Goal: Information Seeking & Learning: Understand process/instructions

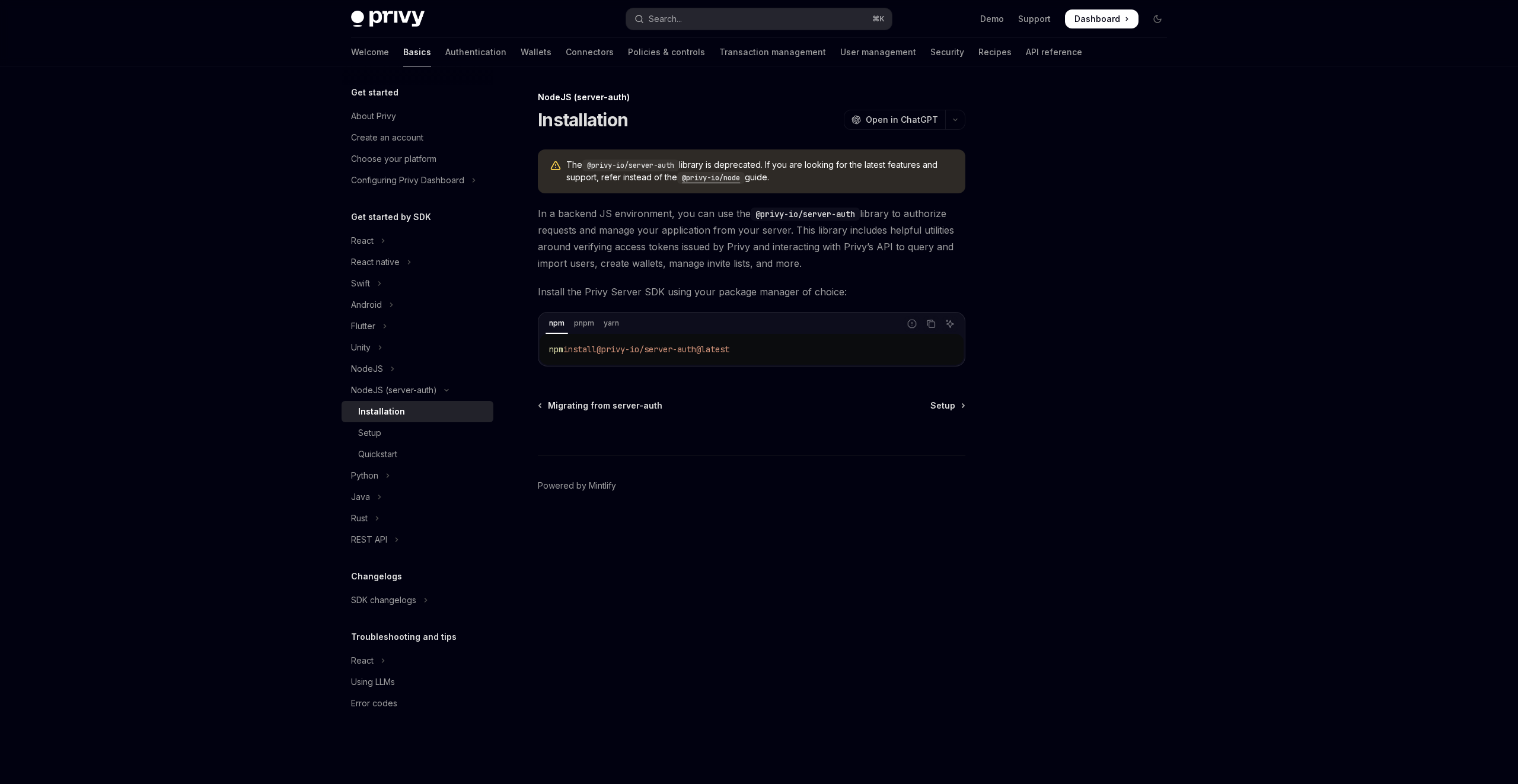
click at [691, 176] on code "@privy-io/node" at bounding box center [711, 178] width 68 height 12
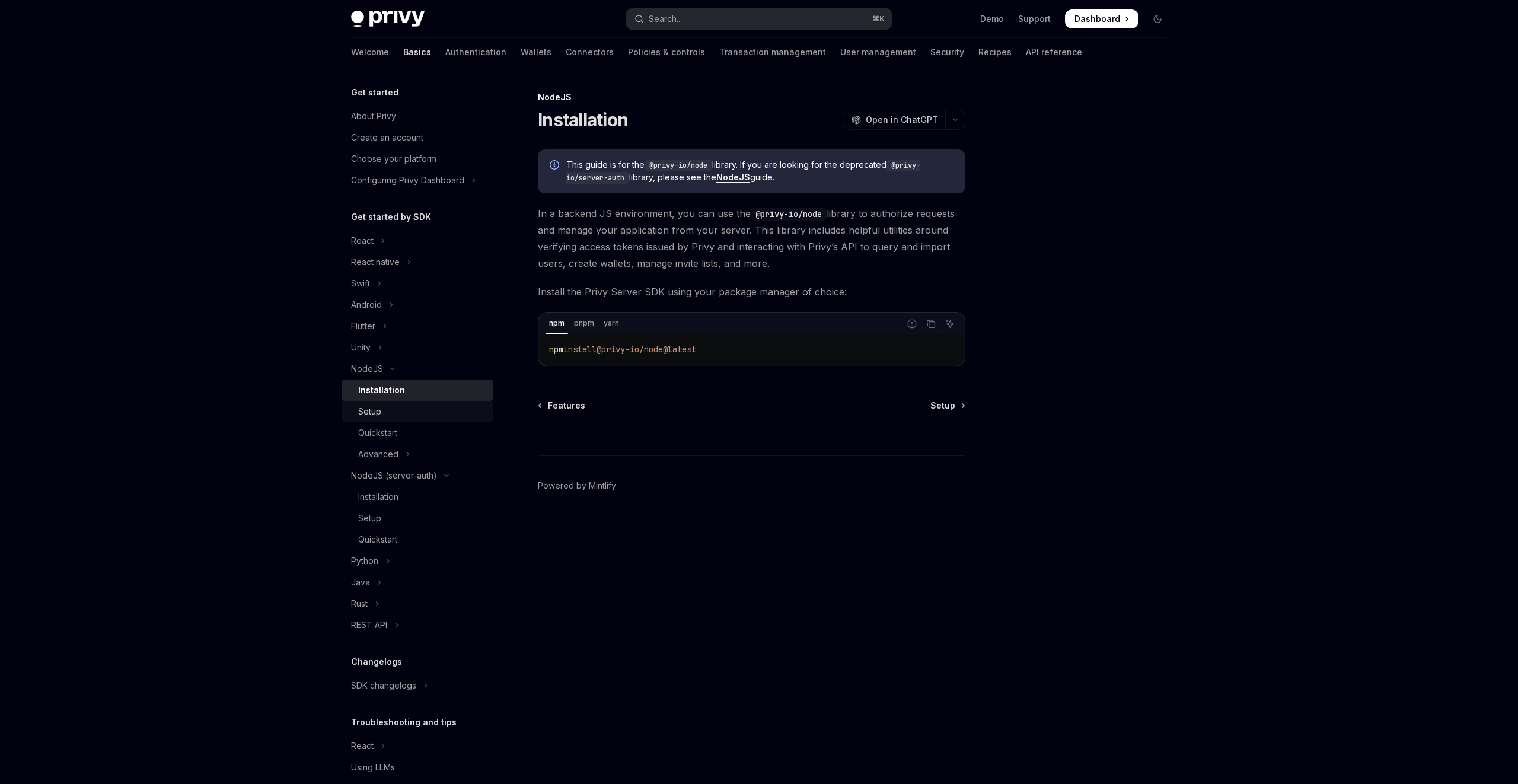
click at [407, 406] on div "Setup" at bounding box center [422, 411] width 128 height 14
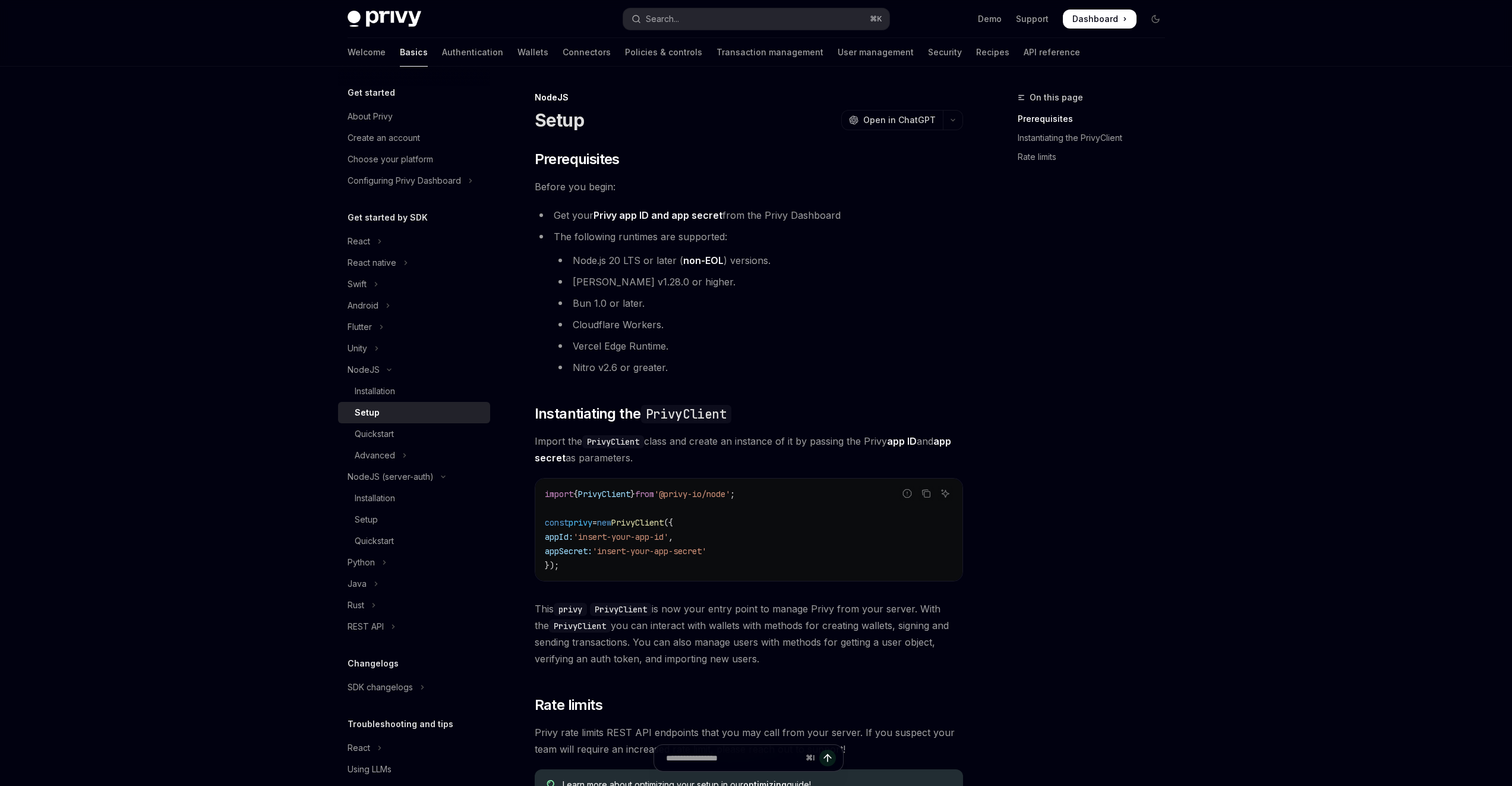
scroll to position [206, 0]
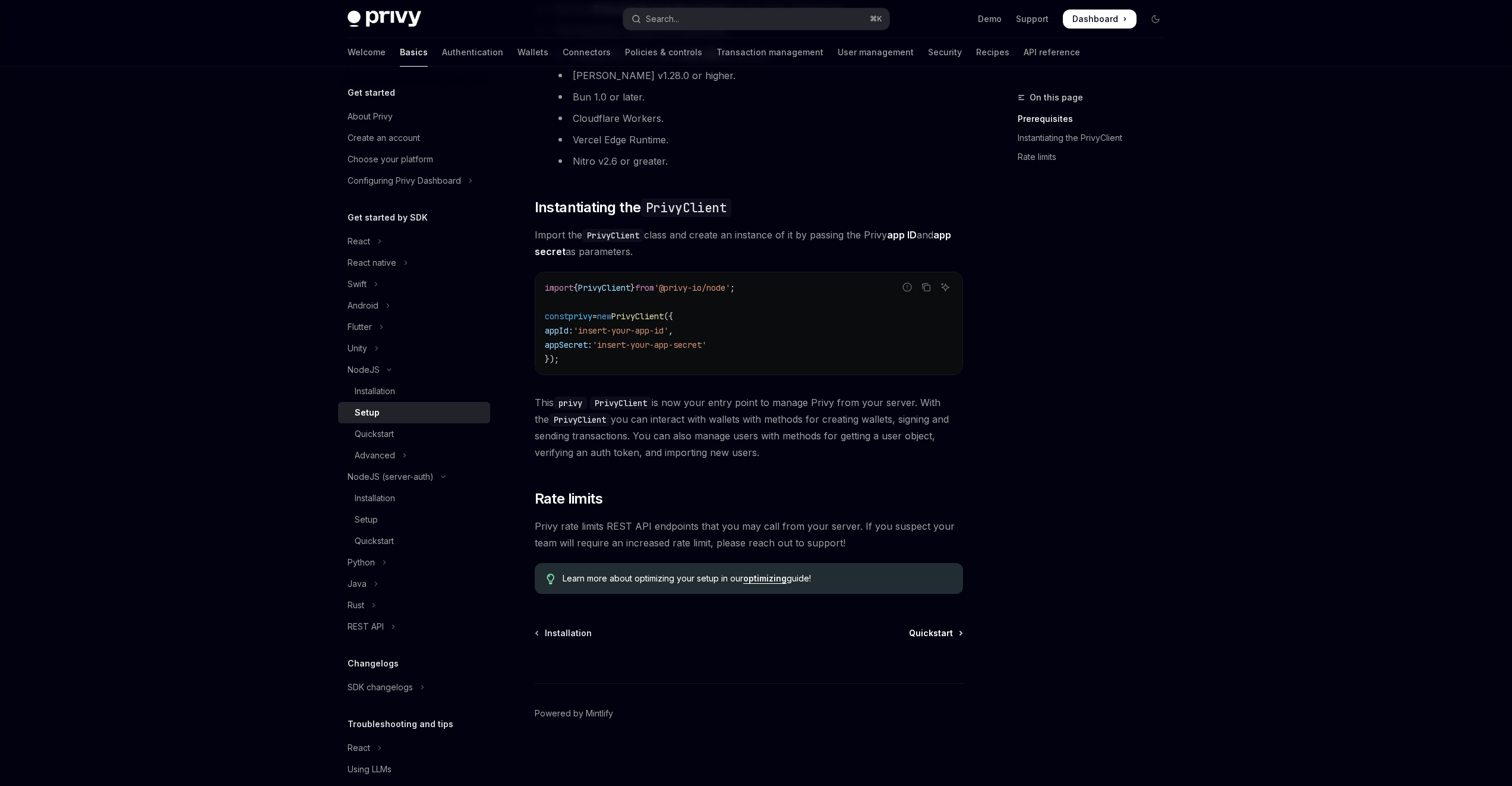
click at [927, 637] on span "Quickstart" at bounding box center [931, 633] width 44 height 12
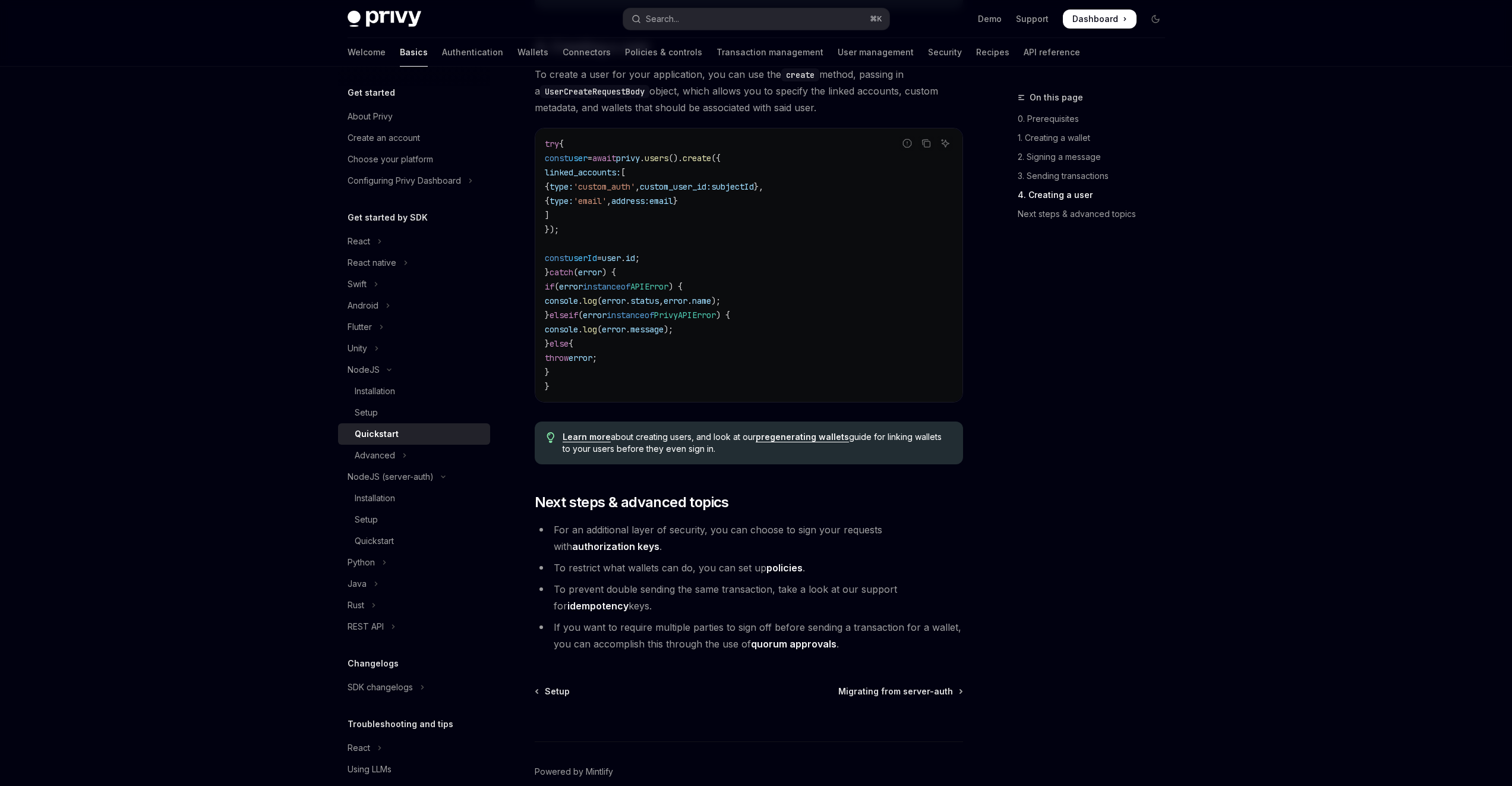
scroll to position [2193, 0]
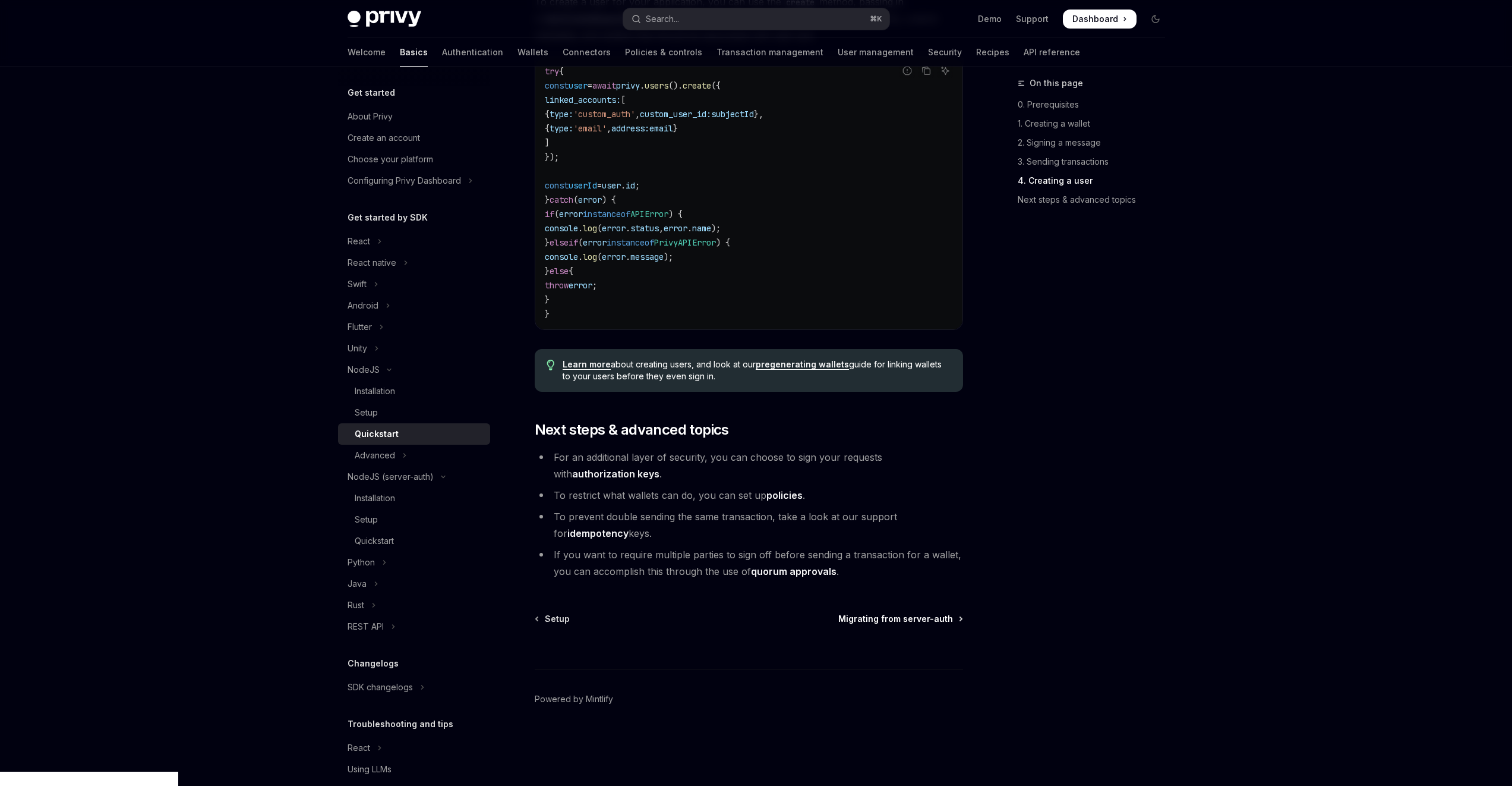
click at [909, 625] on span "Migrating from server-auth" at bounding box center [895, 618] width 114 height 12
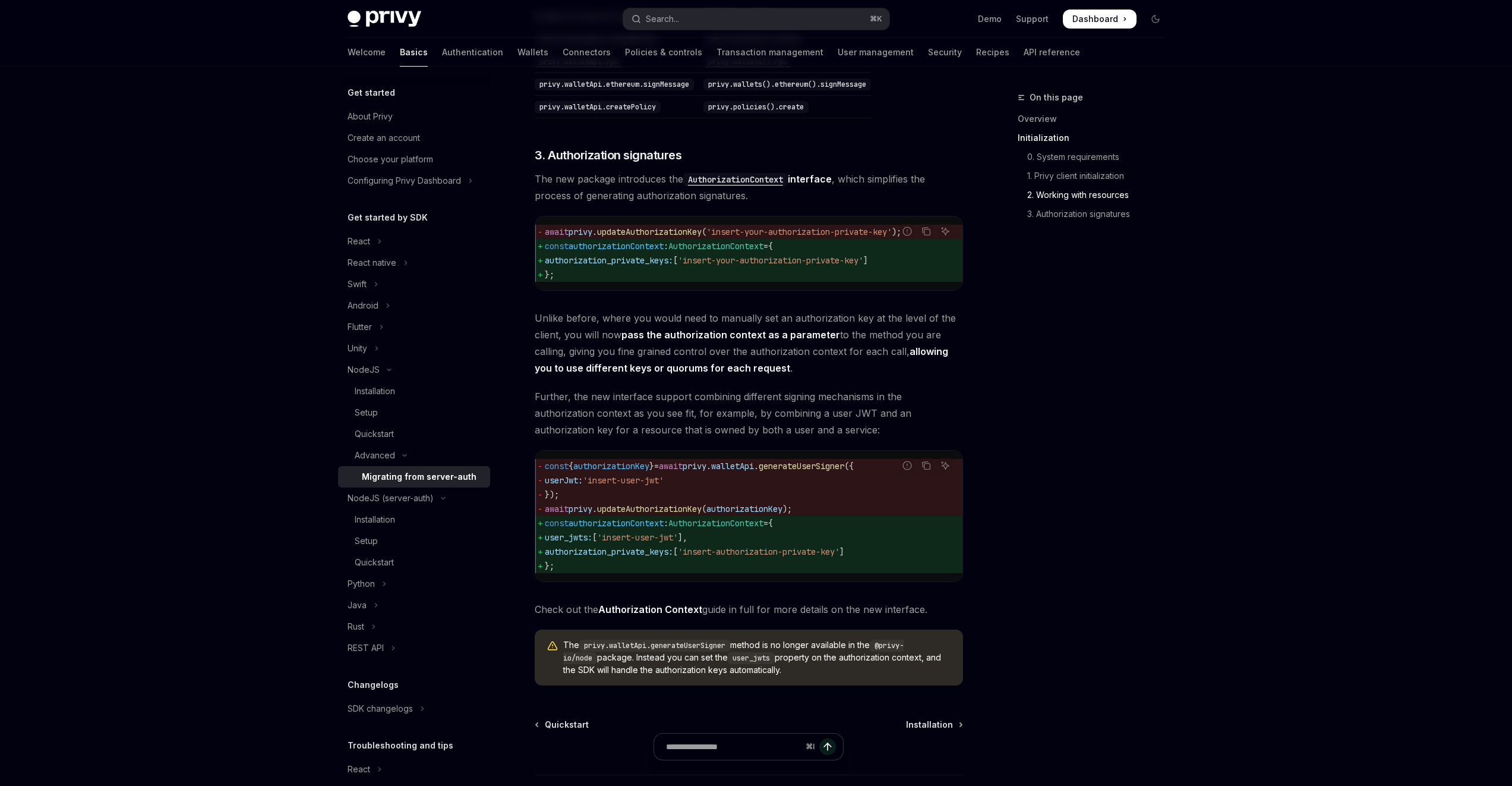
scroll to position [1317, 0]
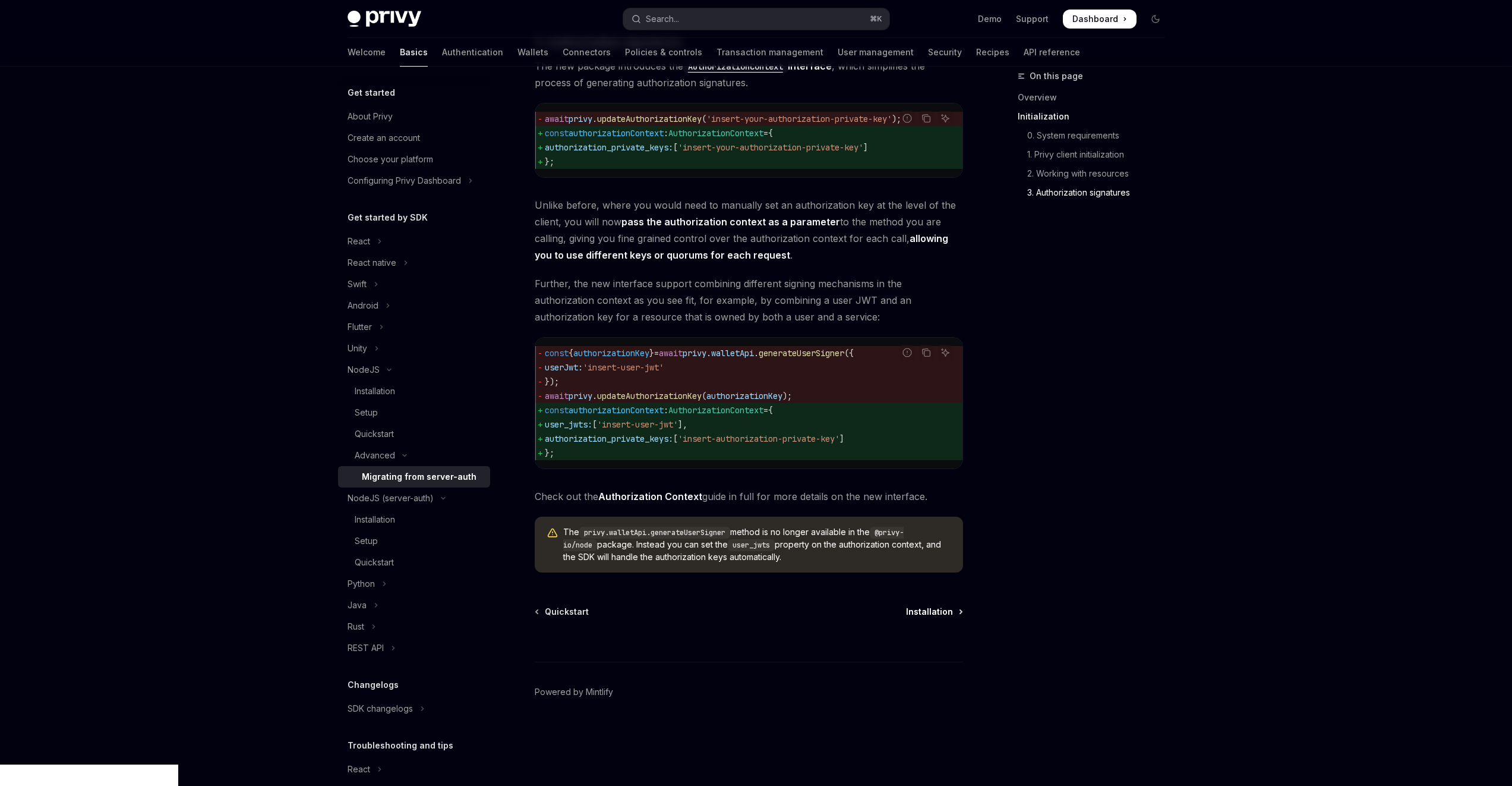
click at [940, 618] on span "Installation" at bounding box center [929, 612] width 47 height 12
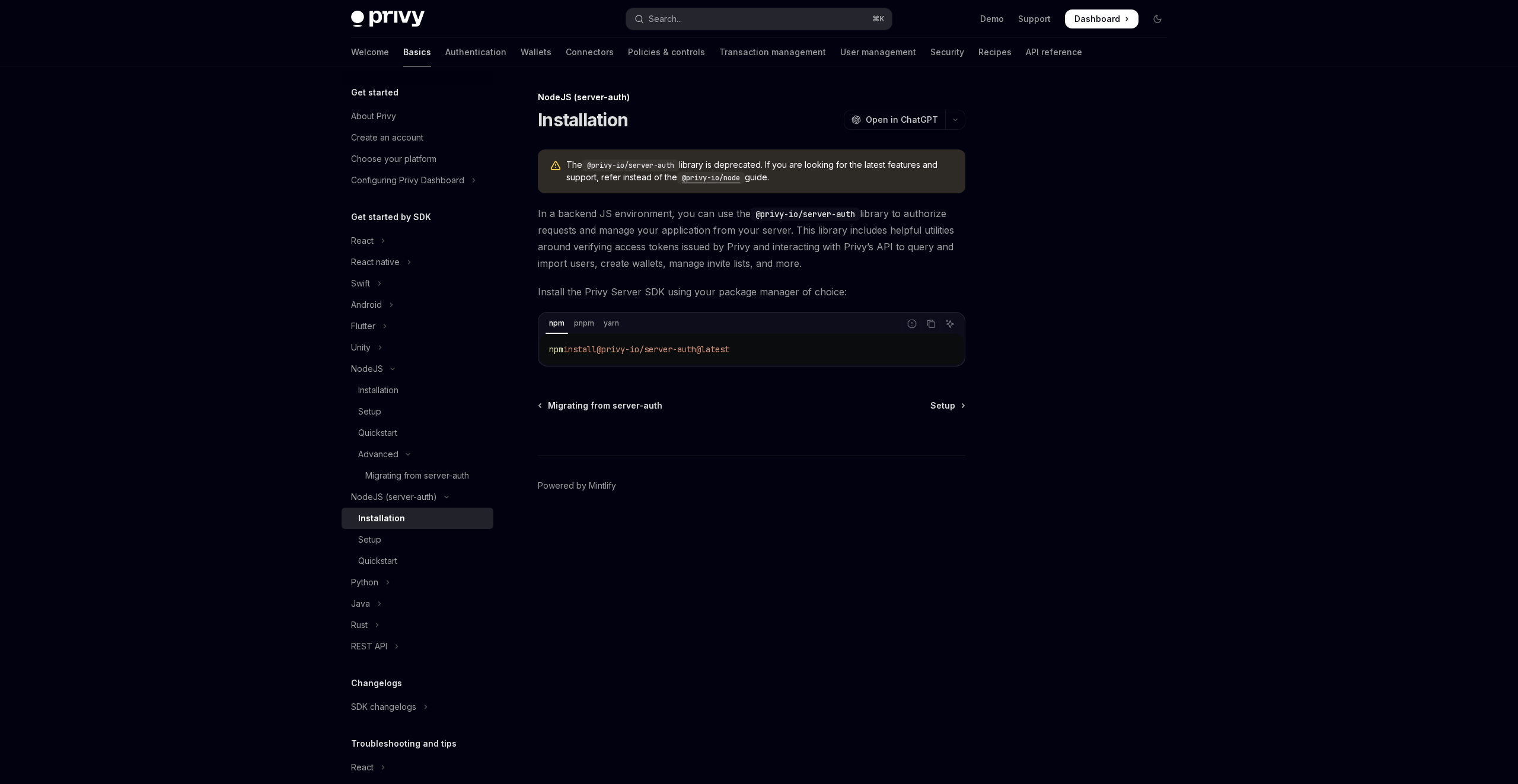
click at [711, 180] on code "@privy-io/node" at bounding box center [711, 178] width 68 height 12
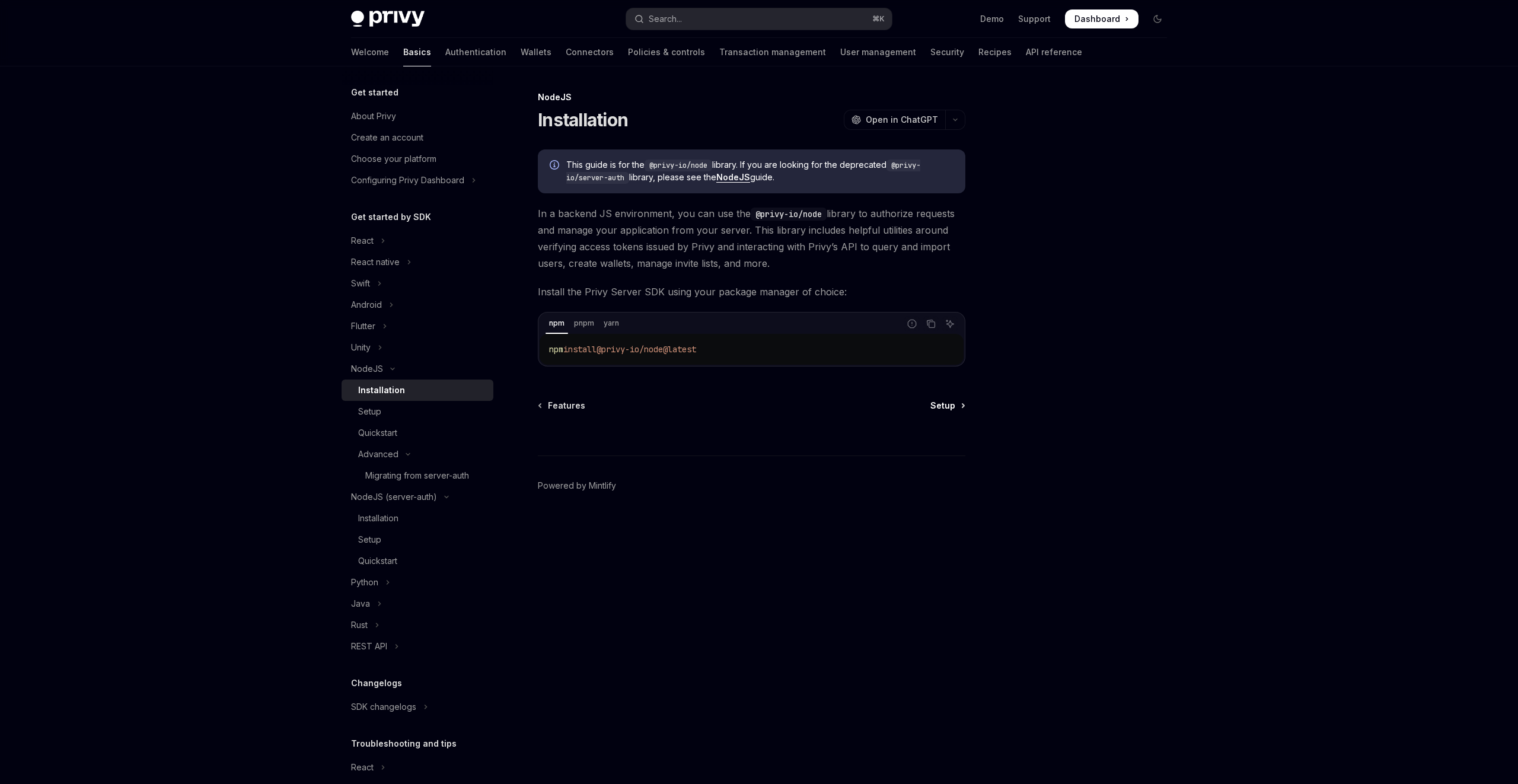
click at [948, 400] on span "Setup" at bounding box center [943, 406] width 25 height 12
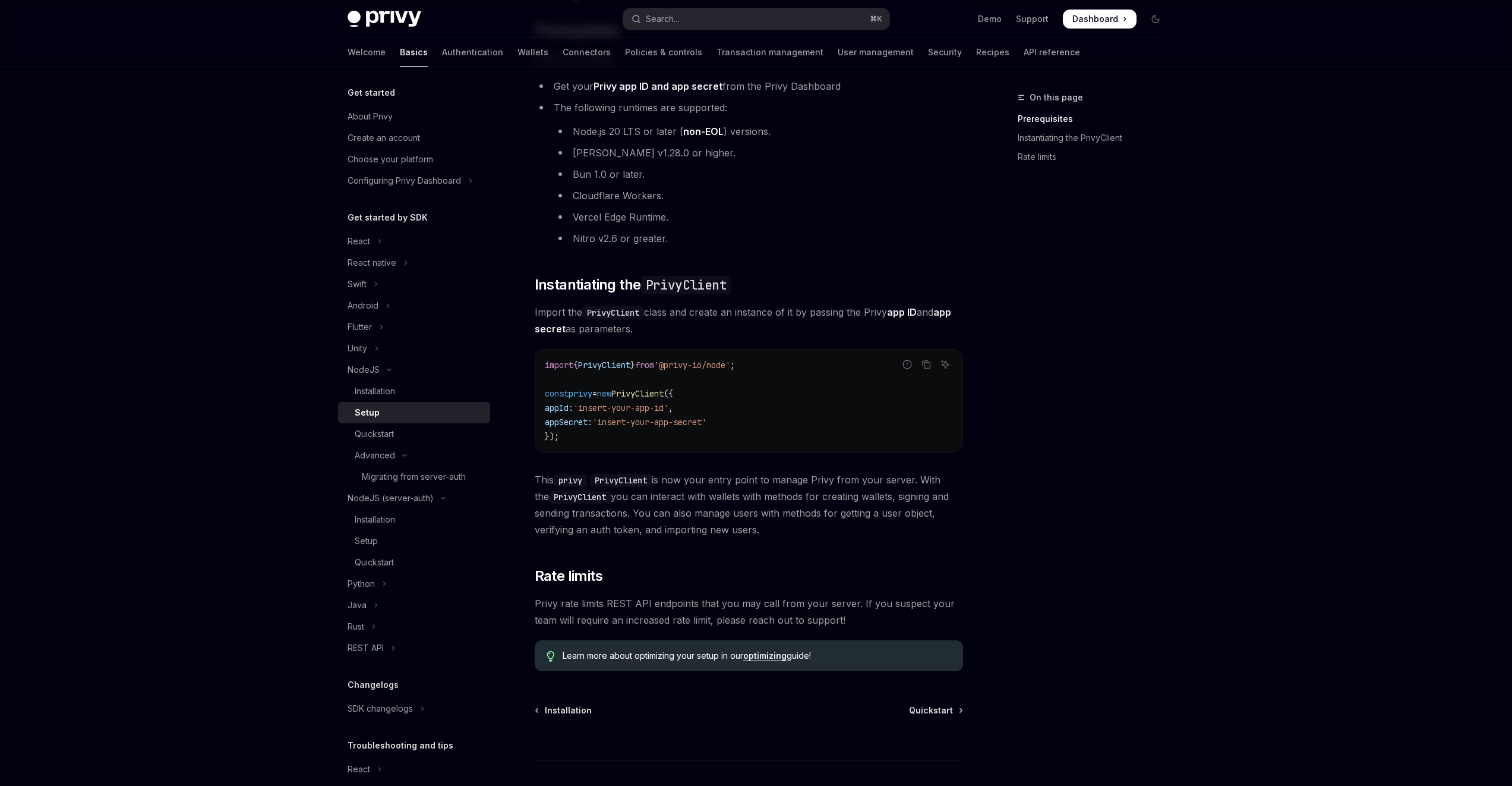
scroll to position [195, 0]
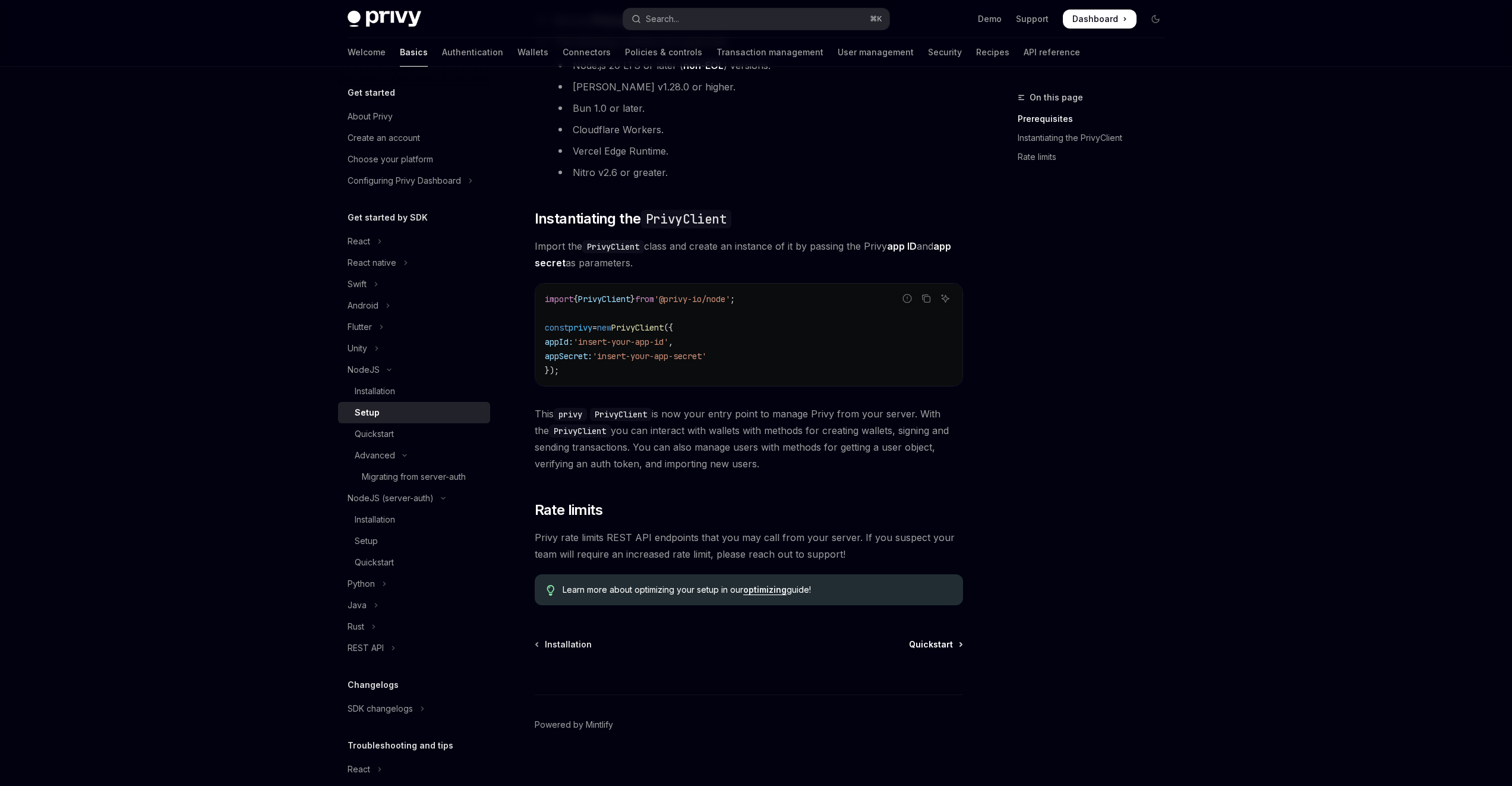
click at [942, 642] on span "Quickstart" at bounding box center [931, 644] width 44 height 12
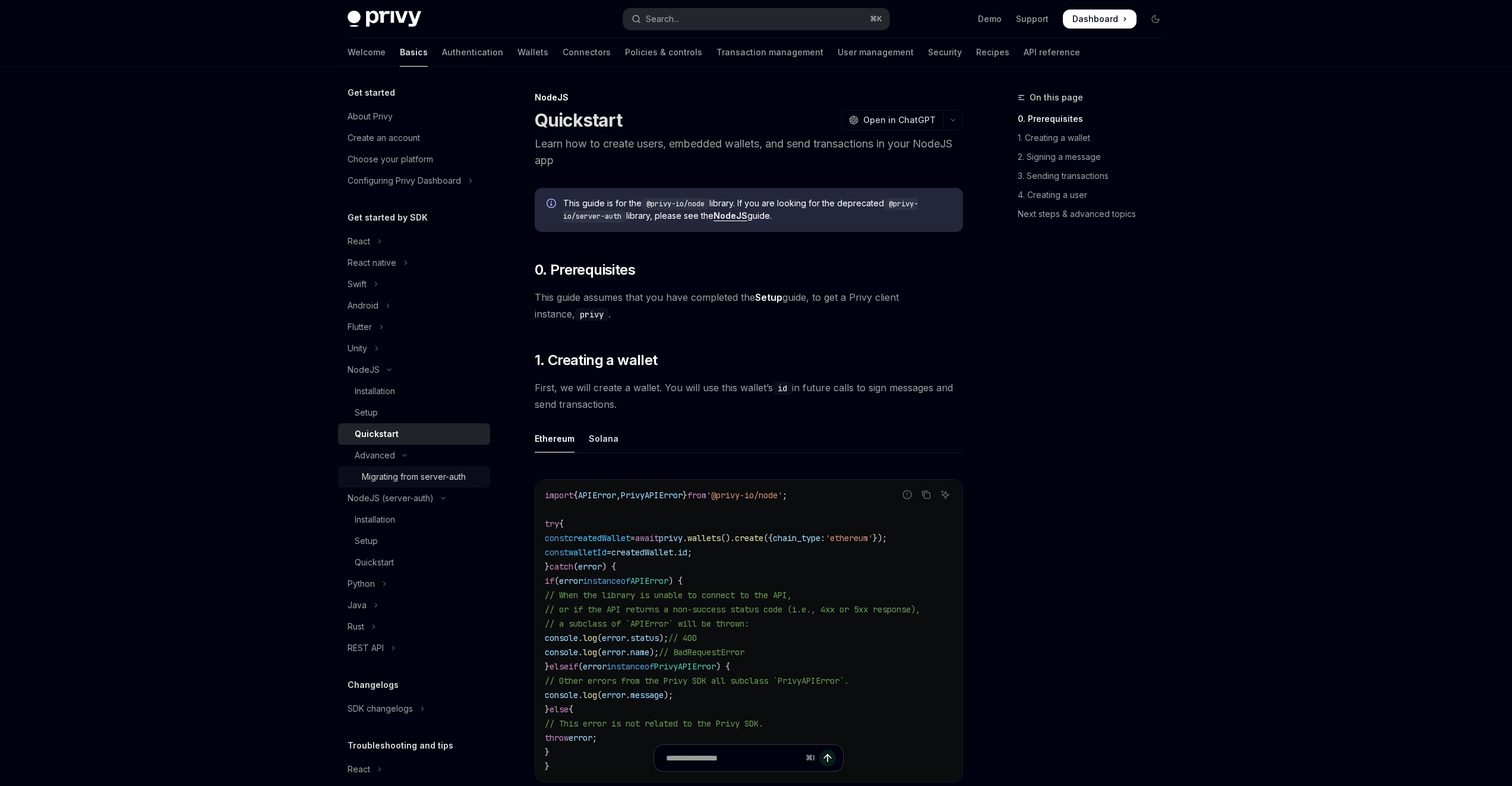
click at [443, 476] on div "Migrating from server-auth" at bounding box center [414, 476] width 104 height 14
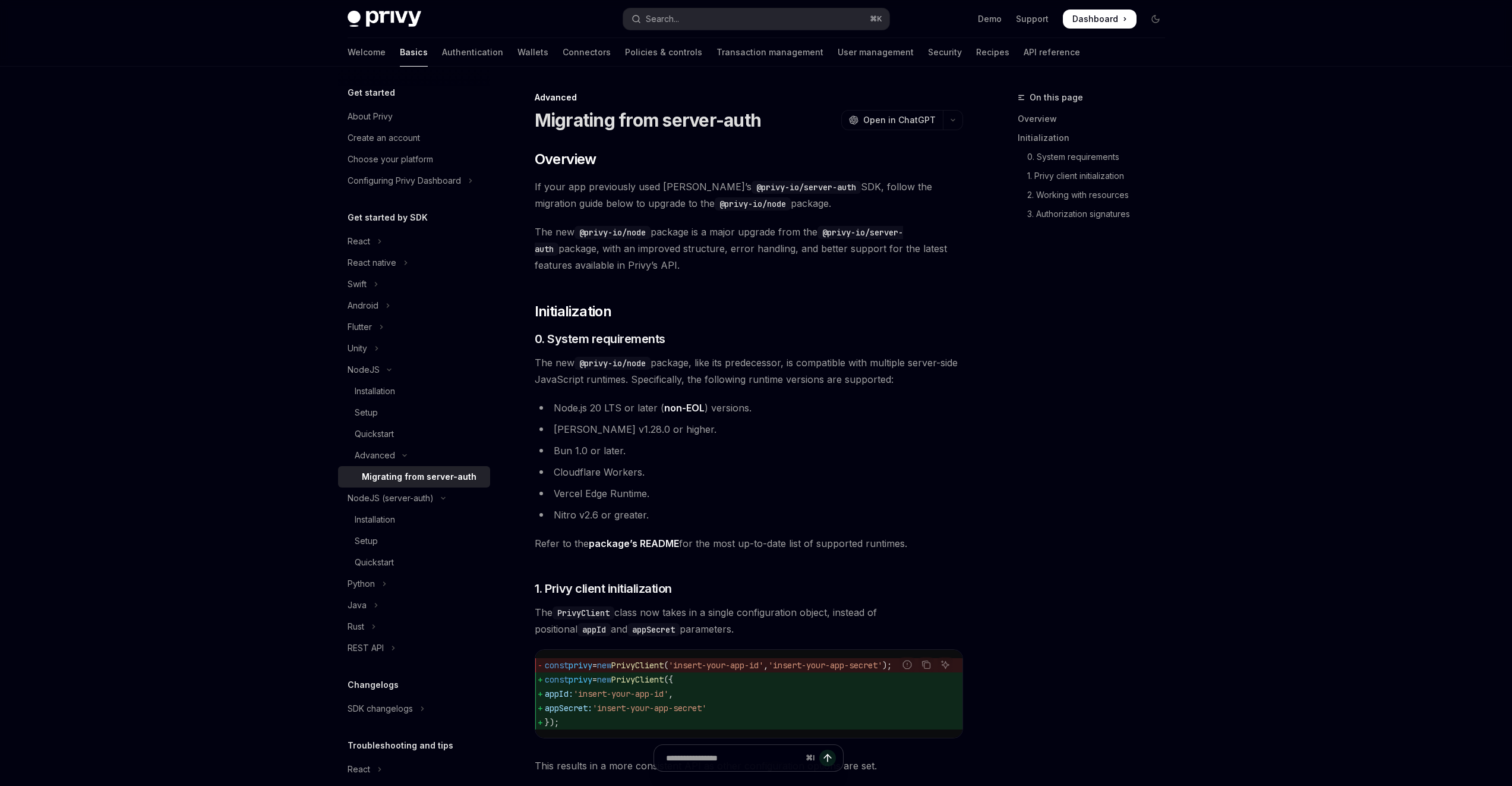
type textarea "*"
click at [715, 209] on code "@privy-io/node" at bounding box center [752, 204] width 76 height 13
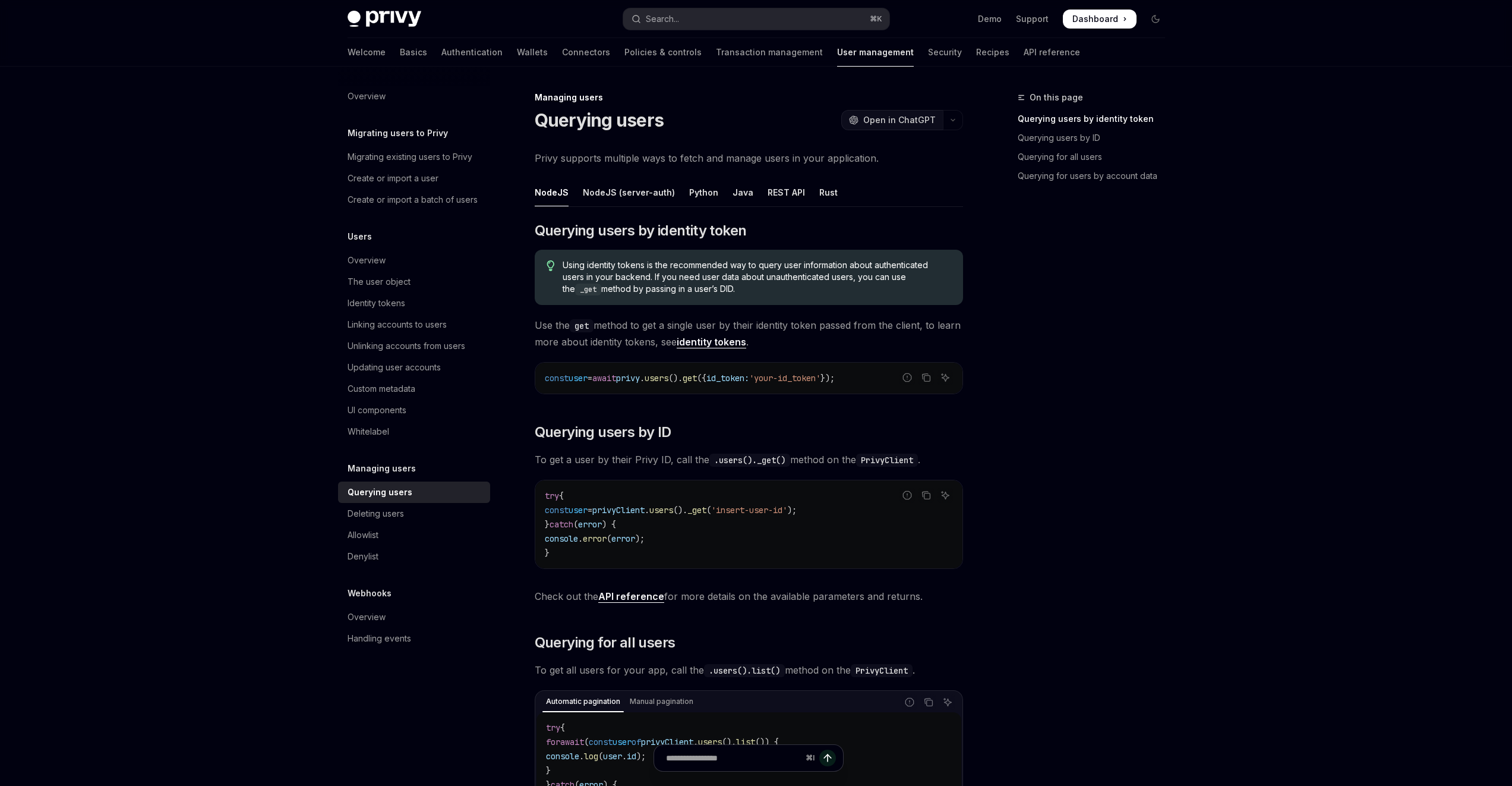
click at [899, 122] on span "Open in ChatGPT" at bounding box center [899, 120] width 72 height 12
click at [969, 120] on div "On this page Querying users by identity token Querying users by ID Querying for…" at bounding box center [756, 784] width 836 height 1435
click at [959, 120] on icon "button" at bounding box center [952, 120] width 14 height 4
click at [904, 159] on div "Ask questions about this page" at bounding box center [878, 156] width 102 height 10
click at [954, 121] on icon "button" at bounding box center [952, 120] width 14 height 4
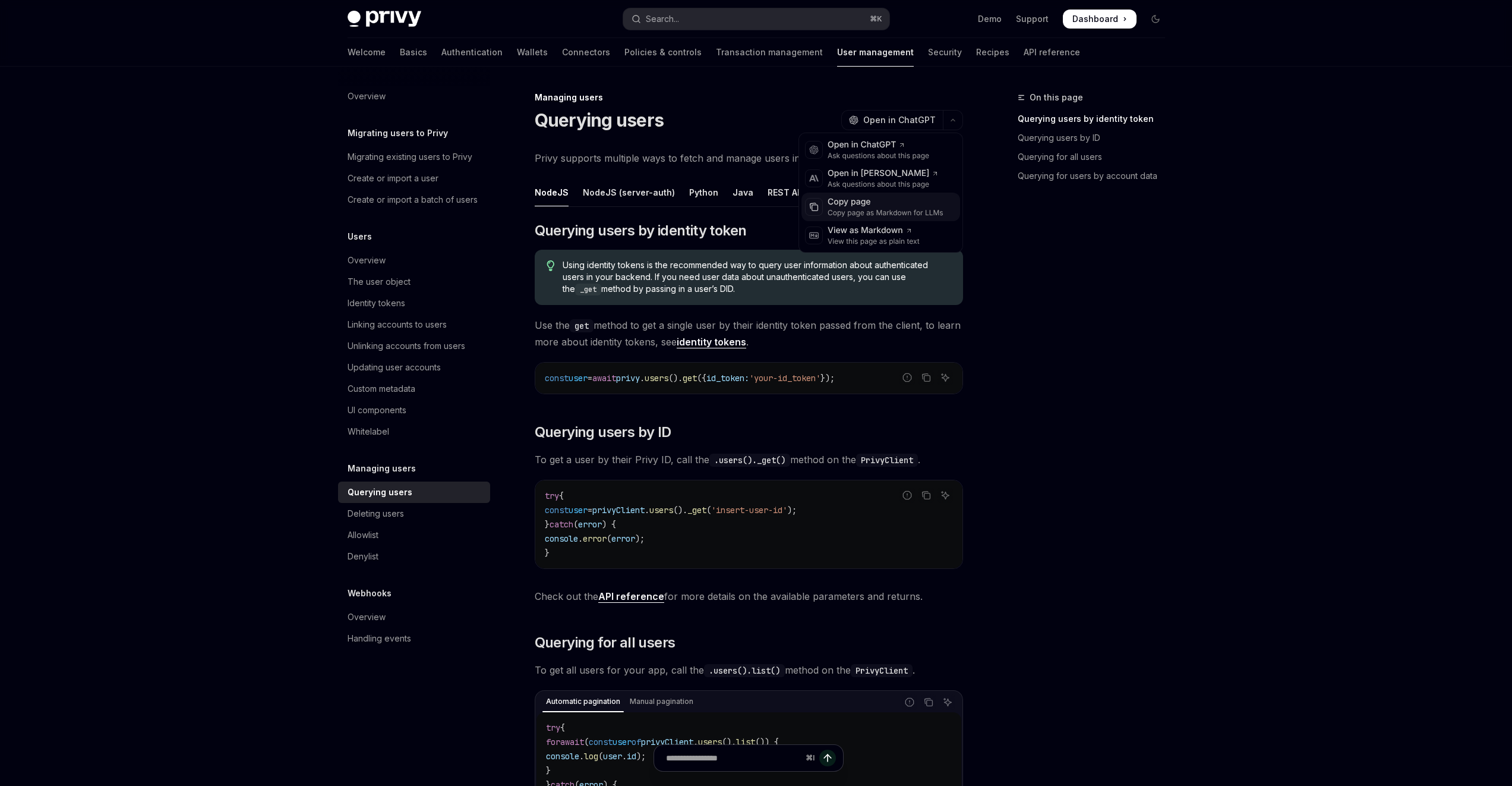
click at [891, 208] on div "Copy page as Markdown for LLMs" at bounding box center [885, 213] width 116 height 10
